Goal: Information Seeking & Learning: Understand process/instructions

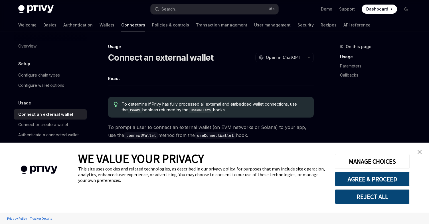
click at [421, 153] on img "close banner" at bounding box center [419, 152] width 4 height 4
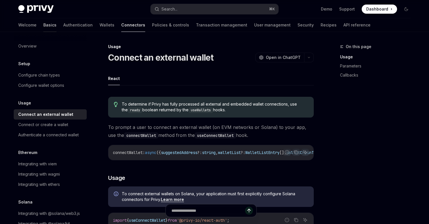
click at [43, 26] on link "Basics" at bounding box center [49, 25] width 13 height 14
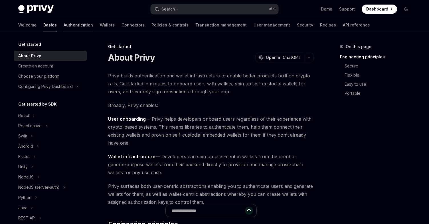
click at [64, 26] on link "Authentication" at bounding box center [78, 25] width 29 height 14
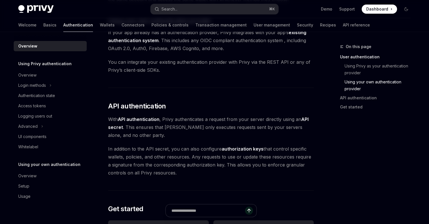
scroll to position [324, 0]
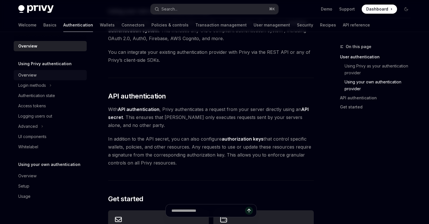
click at [30, 75] on div "Overview" at bounding box center [27, 75] width 18 height 7
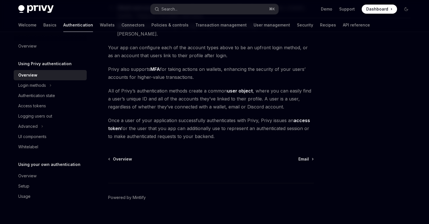
scroll to position [121, 0]
click at [39, 83] on div "Login methods" at bounding box center [32, 85] width 28 height 7
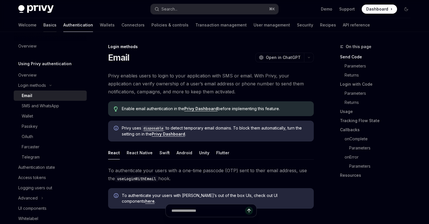
click at [43, 27] on link "Basics" at bounding box center [49, 25] width 13 height 14
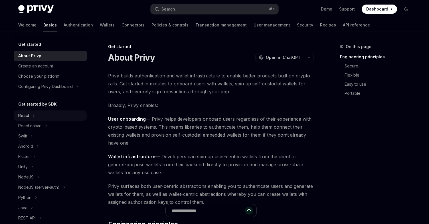
click at [39, 114] on button "React" at bounding box center [50, 116] width 73 height 10
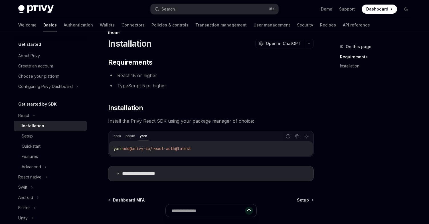
scroll to position [14, 0]
click at [297, 135] on icon "Copy the contents from the code block" at bounding box center [297, 136] width 3 height 3
click at [296, 136] on icon "Copy the contents from the code block" at bounding box center [297, 136] width 5 height 5
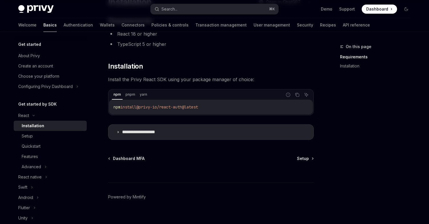
scroll to position [63, 0]
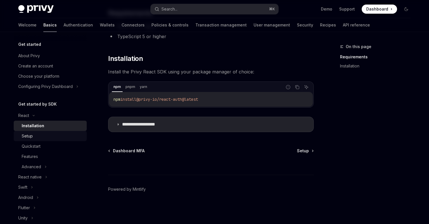
click at [32, 137] on div "Setup" at bounding box center [27, 136] width 11 height 7
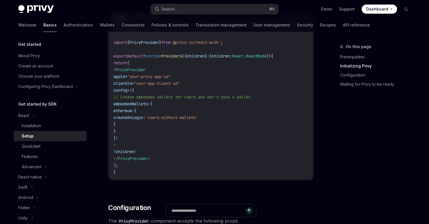
scroll to position [211, 0]
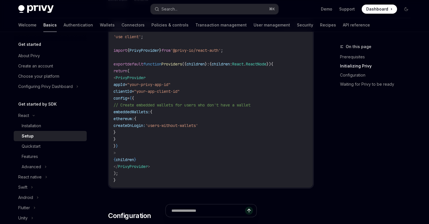
drag, startPoint x: 124, startPoint y: 78, endPoint x: 142, endPoint y: 153, distance: 77.3
click at [142, 153] on code "'use client' ; import { PrivyProvider } from '@privy-io/react-auth' ; export de…" at bounding box center [210, 108] width 195 height 150
copy code "< PrivyProvider appId = "your-privy-app-id" clientId = "your-app-client-id" con…"
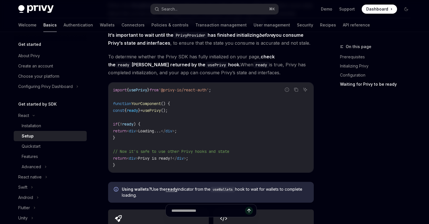
scroll to position [591, 0]
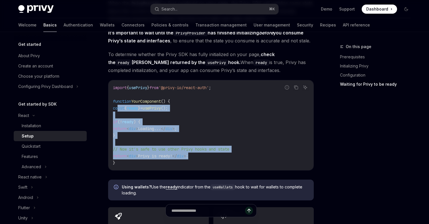
drag, startPoint x: 207, startPoint y: 158, endPoint x: 118, endPoint y: 108, distance: 102.2
click at [117, 108] on code "import { usePrivy } from '@privy-io/react-auth' ; function YourComponent () { c…" at bounding box center [211, 125] width 196 height 82
copy code "const { ready } = usePrivy (); if ( ! ready ) { return < div > Loading... </ di…"
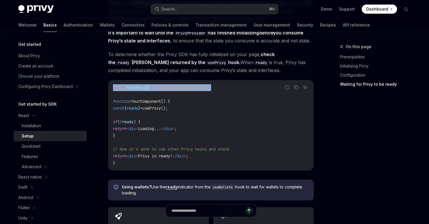
drag, startPoint x: 229, startPoint y: 86, endPoint x: 100, endPoint y: 86, distance: 129.1
copy span "import { usePrivy } from '@privy-io/react-auth' ;"
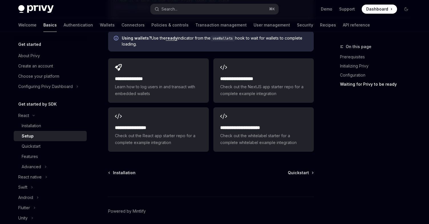
scroll to position [742, 0]
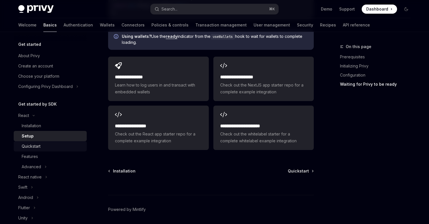
click at [44, 145] on div "Quickstart" at bounding box center [53, 146] width 62 height 7
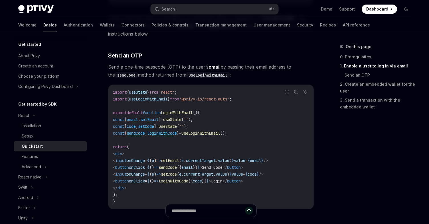
scroll to position [224, 0]
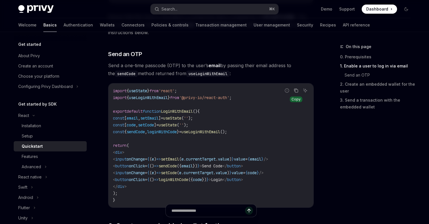
click at [296, 93] on icon "Copy the contents from the code block" at bounding box center [296, 90] width 5 height 5
drag, startPoint x: 126, startPoint y: 192, endPoint x: 119, endPoint y: 119, distance: 73.6
click at [119, 119] on code "import { useState } from 'react' ; import { useLoginWithEmail } from '@privy-io…" at bounding box center [211, 145] width 196 height 116
copy code "const [ email , setEmail ] = useState ( '' ); const [ code , setCode ] = useSta…"
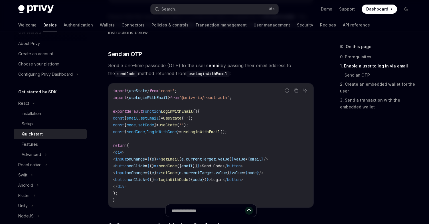
scroll to position [17, 0]
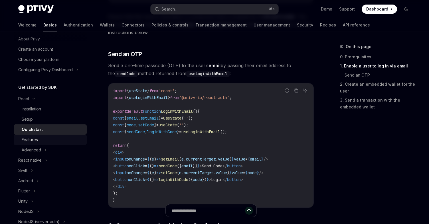
click at [37, 141] on div "Features" at bounding box center [30, 140] width 16 height 7
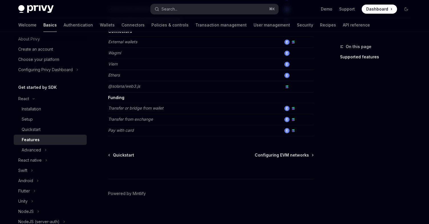
scroll to position [390, 0]
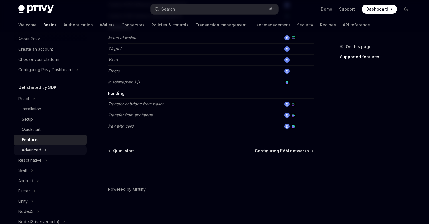
click at [42, 148] on button "Advanced" at bounding box center [50, 150] width 73 height 10
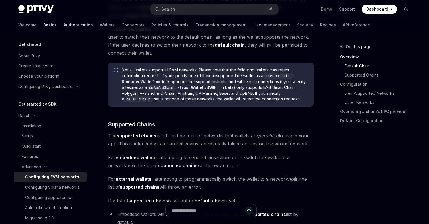
click at [64, 24] on link "Authentication" at bounding box center [78, 25] width 29 height 14
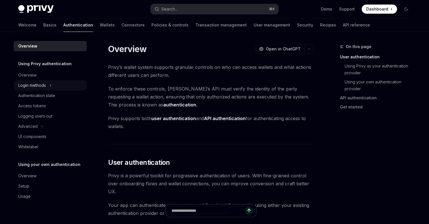
click at [39, 85] on div "Login methods" at bounding box center [32, 85] width 28 height 7
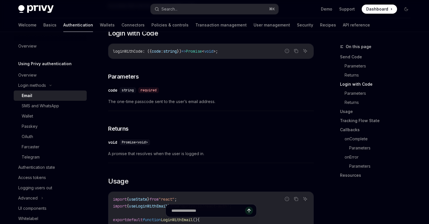
scroll to position [373, 0]
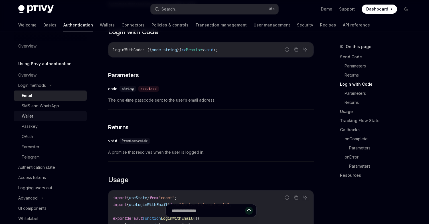
click at [37, 118] on div "Wallet" at bounding box center [53, 116] width 62 height 7
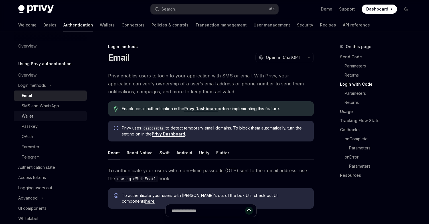
type textarea "*"
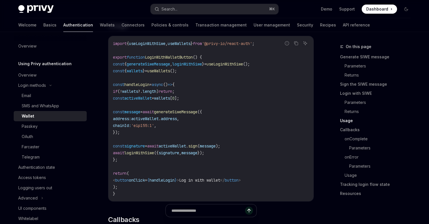
scroll to position [685, 0]
click at [297, 45] on icon "Copy the contents from the code block" at bounding box center [296, 42] width 5 height 5
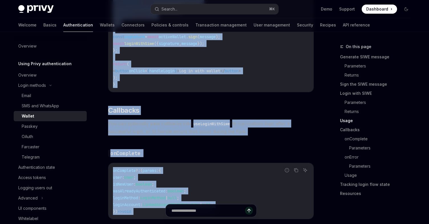
scroll to position [826, 0]
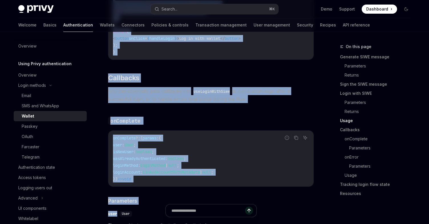
drag, startPoint x: 119, startPoint y: 114, endPoint x: 139, endPoint y: 51, distance: 65.9
copy code "onst { generateSiweMessage , loginWithSiwe } = useLoginWithSiwe (); const { wal…"
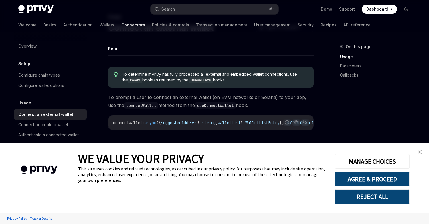
scroll to position [27, 0]
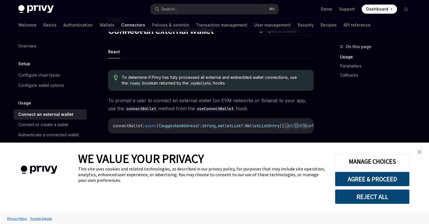
click at [419, 153] on img "close banner" at bounding box center [419, 152] width 4 height 4
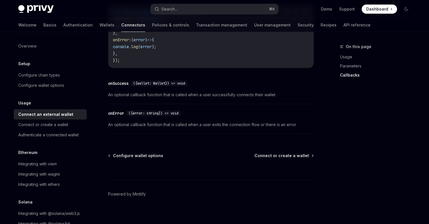
scroll to position [402, 0]
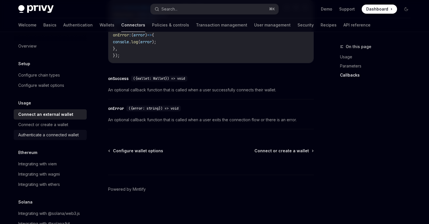
click at [58, 136] on div "Authenticate a connected wallet" at bounding box center [48, 135] width 60 height 7
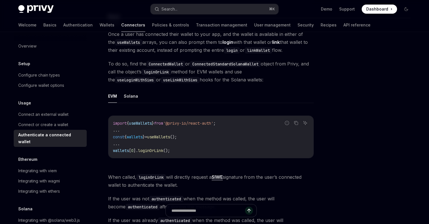
scroll to position [69, 0]
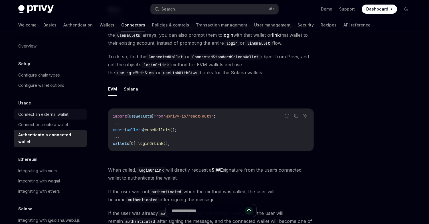
click at [60, 117] on div "Connect an external wallet" at bounding box center [43, 114] width 50 height 7
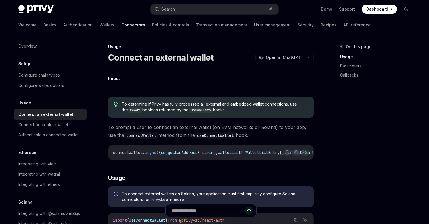
scroll to position [3, 0]
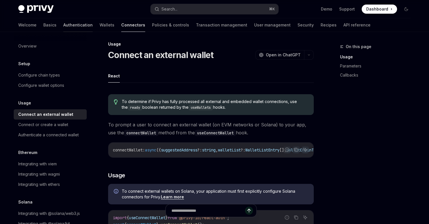
click at [63, 26] on link "Authentication" at bounding box center [77, 25] width 29 height 14
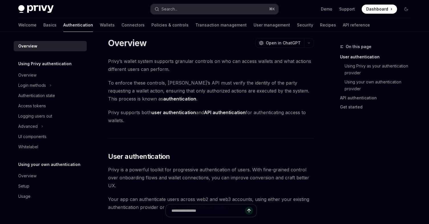
scroll to position [11, 0]
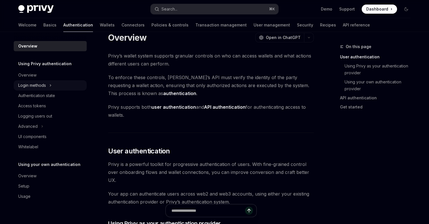
click at [50, 86] on icon at bounding box center [50, 85] width 2 height 7
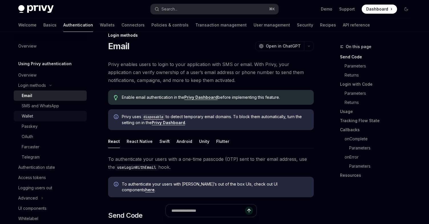
click at [43, 117] on div "Wallet" at bounding box center [53, 116] width 62 height 7
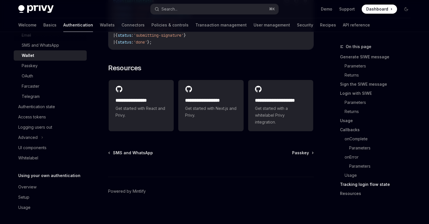
scroll to position [1513, 0]
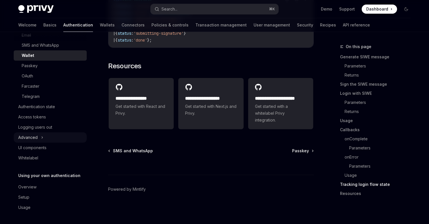
click at [38, 139] on button "Advanced" at bounding box center [50, 138] width 73 height 10
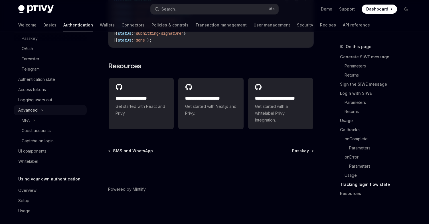
scroll to position [91, 0]
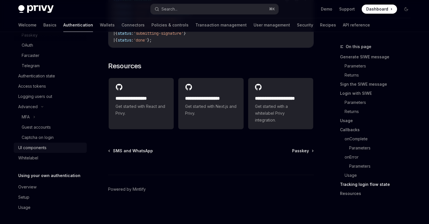
click at [41, 150] on div "UI components" at bounding box center [32, 147] width 28 height 7
type textarea "*"
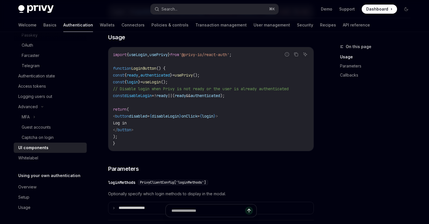
scroll to position [388, 0]
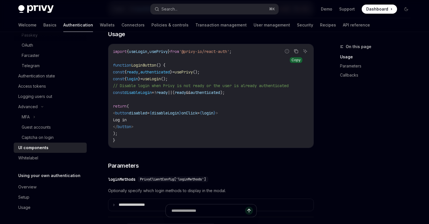
click at [296, 54] on icon "Copy the contents from the code block" at bounding box center [296, 51] width 5 height 5
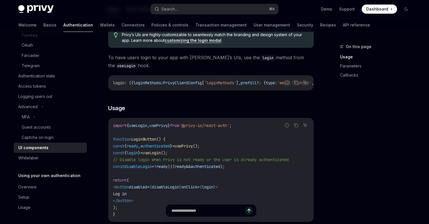
scroll to position [304, 0]
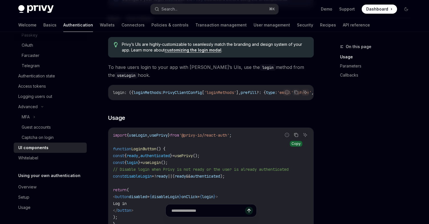
click at [297, 135] on icon "Copy the contents from the code block" at bounding box center [296, 135] width 5 height 5
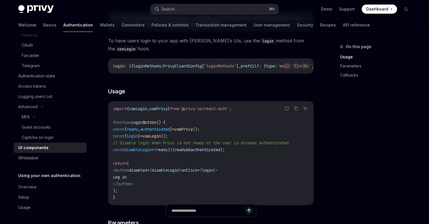
scroll to position [333, 0]
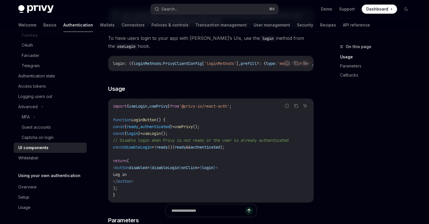
drag, startPoint x: 129, startPoint y: 190, endPoint x: 123, endPoint y: 131, distance: 59.6
click at [123, 131] on code "import { useLogin , usePrivy } from '@privy-io/react-auth' ; function LoginButt…" at bounding box center [211, 151] width 196 height 96
copy code "const { ready , authenticated } = usePrivy (); const { login } = useLogin (); /…"
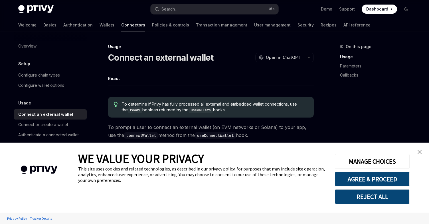
click at [417, 154] on link "close banner" at bounding box center [419, 151] width 11 height 11
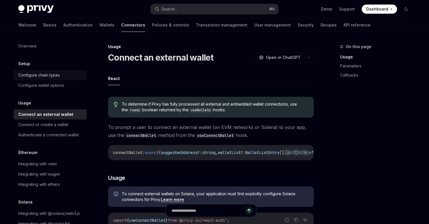
click at [51, 76] on div "Configure chain types" at bounding box center [39, 75] width 42 height 7
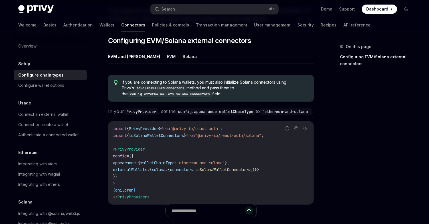
scroll to position [28, 0]
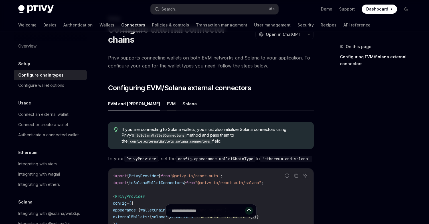
click at [167, 97] on button "EVM" at bounding box center [171, 103] width 9 height 13
type textarea "*"
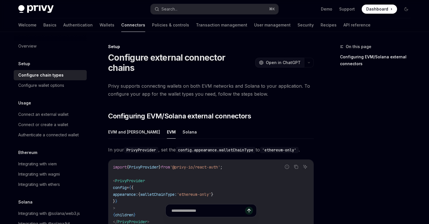
click at [287, 58] on button "OpenAI Open in ChatGPT" at bounding box center [279, 63] width 49 height 10
click at [244, 8] on button "Search... ⌘ K" at bounding box center [214, 9] width 128 height 10
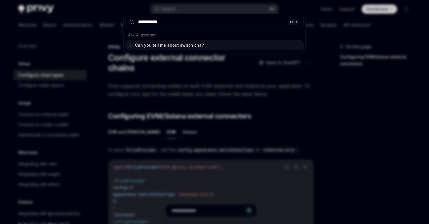
type input "**********"
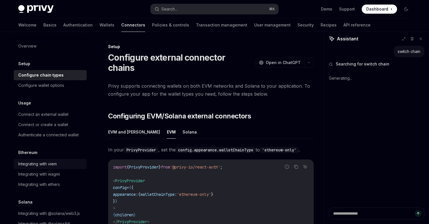
click at [53, 165] on div "Integrating with viem" at bounding box center [37, 164] width 38 height 7
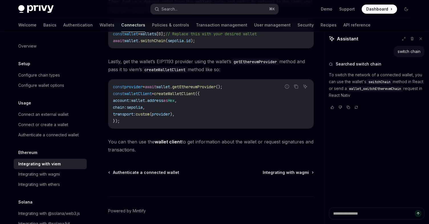
scroll to position [185, 0]
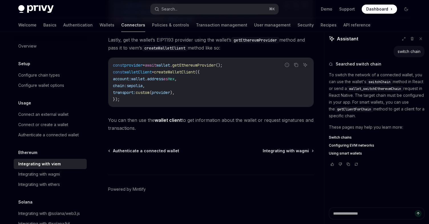
click at [346, 137] on span "Switch chains" at bounding box center [340, 137] width 23 height 5
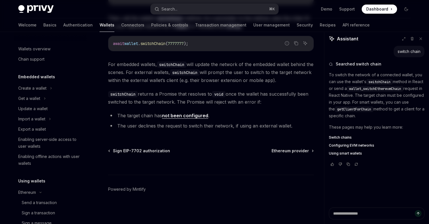
type textarea "*"
